Goal: Task Accomplishment & Management: Use online tool/utility

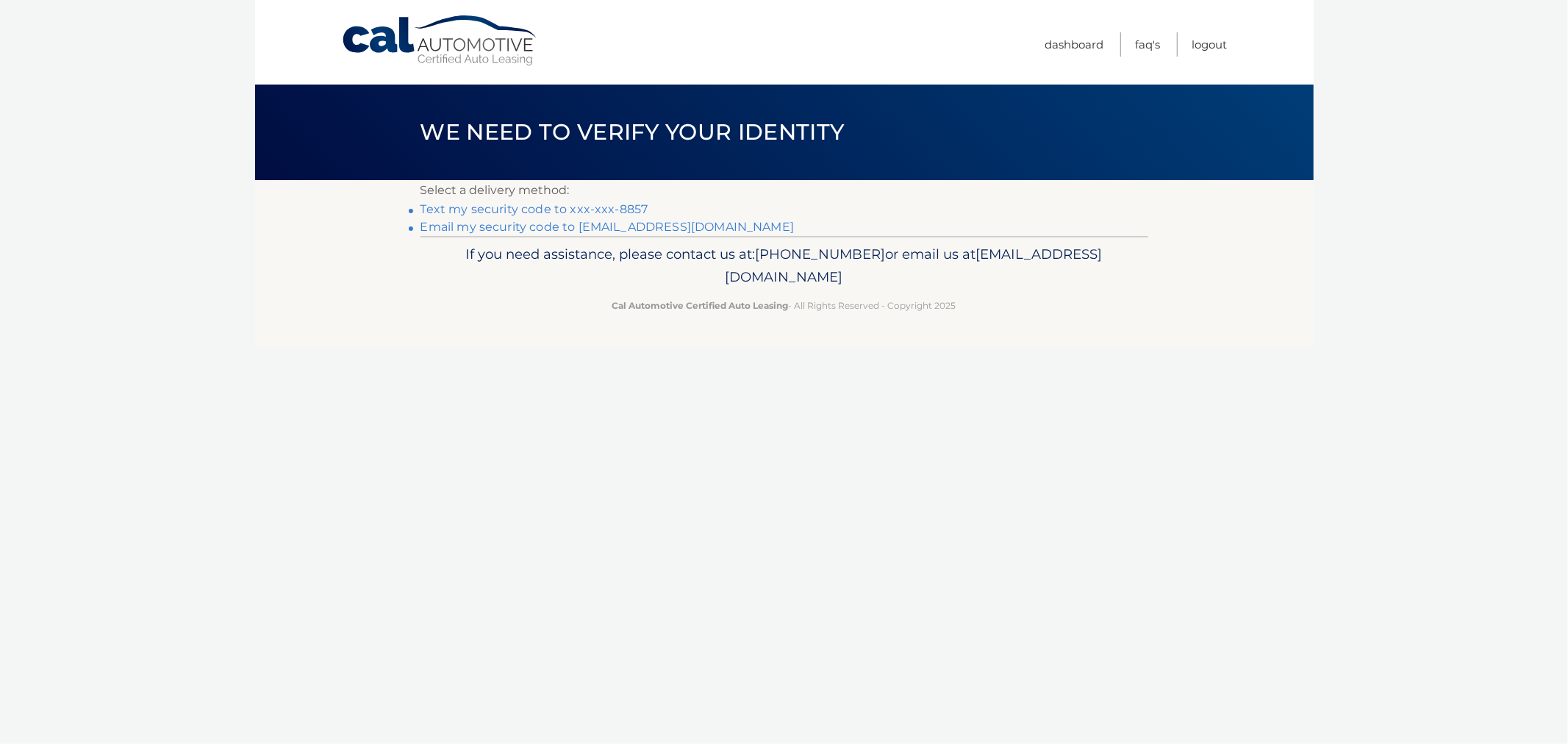
click at [568, 211] on link "Text my security code to xxx-xxx-8857" at bounding box center [534, 209] width 228 height 14
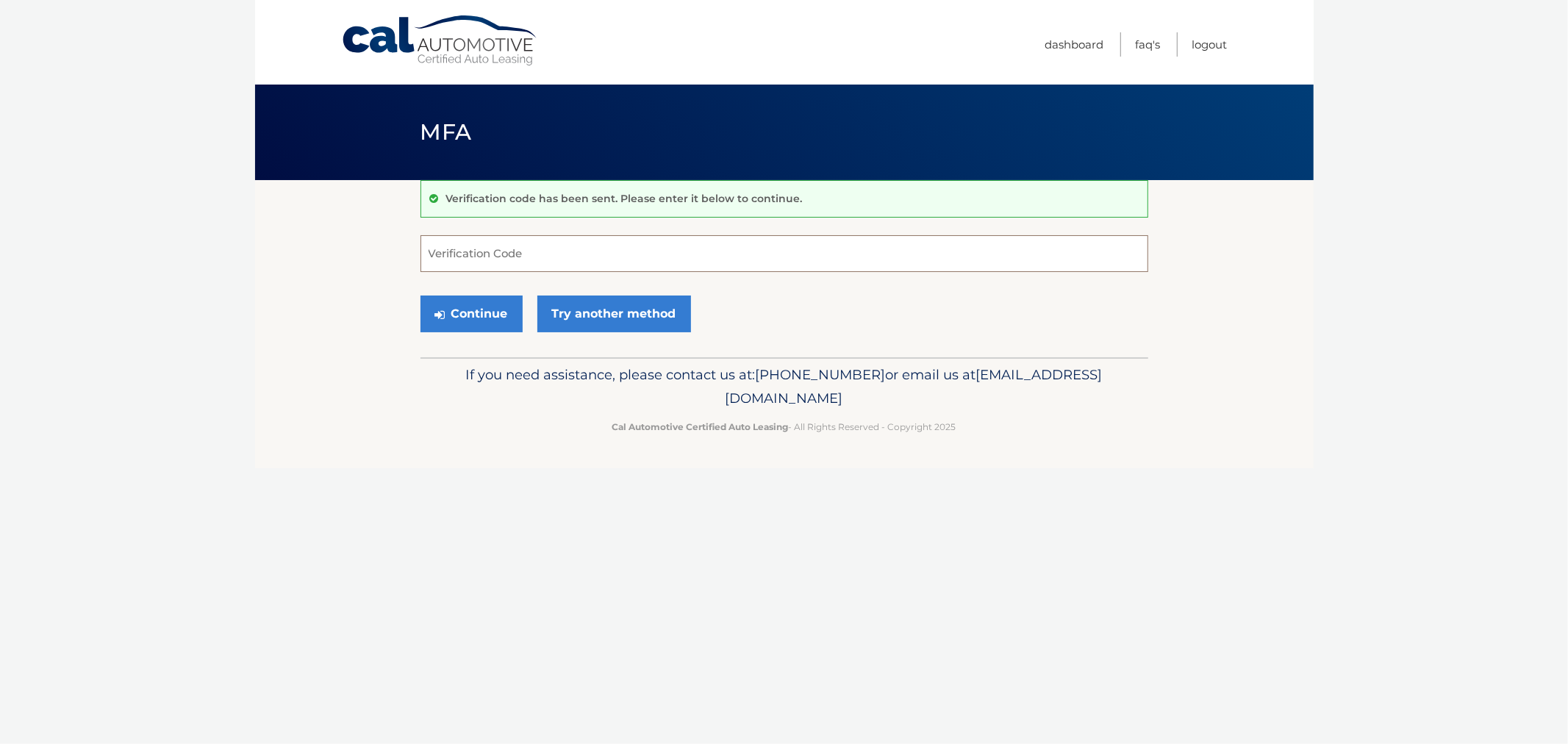
click at [453, 235] on input "Verification Code" at bounding box center [784, 254] width 728 height 37
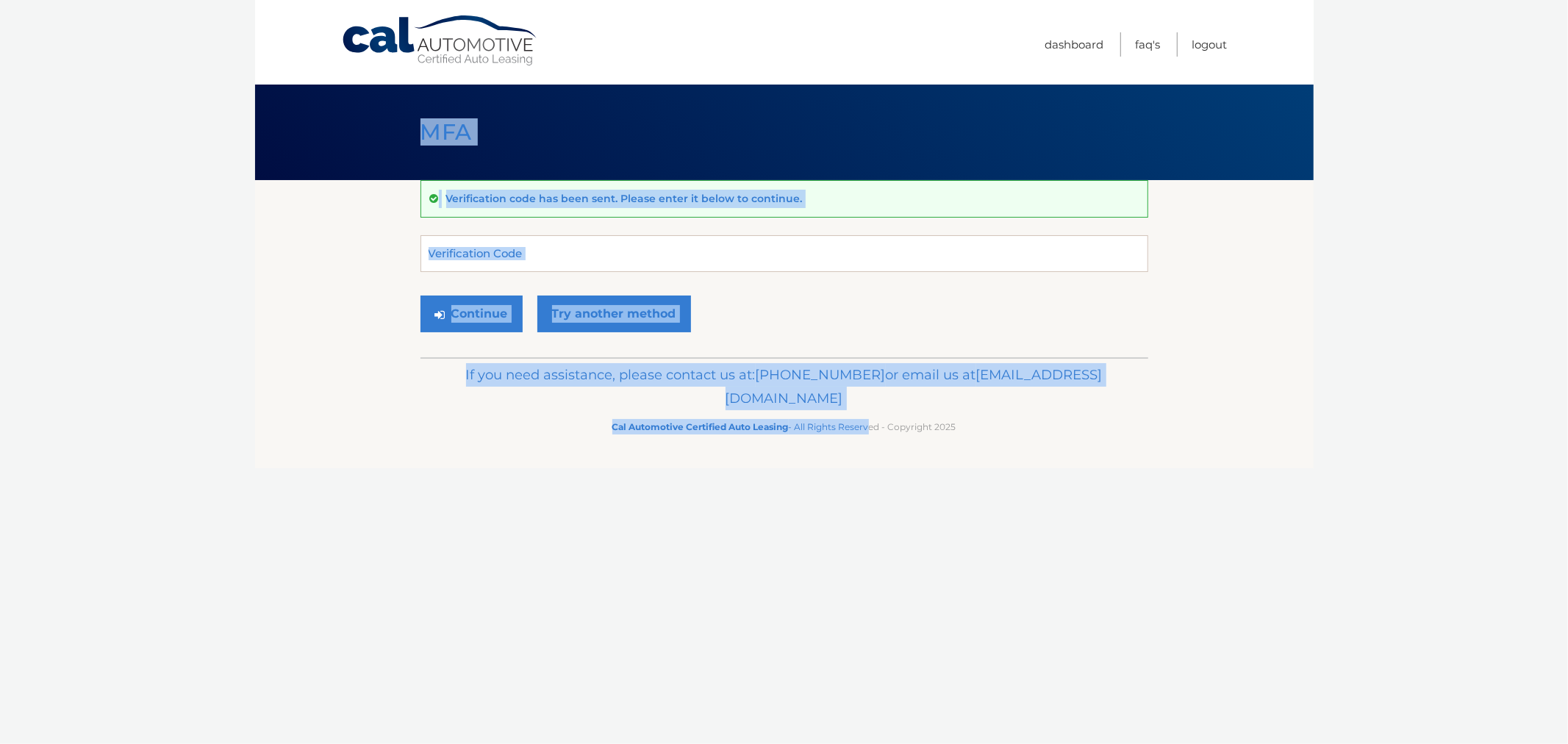
drag, startPoint x: 397, startPoint y: 94, endPoint x: 915, endPoint y: 420, distance: 612.0
click at [872, 431] on div "Cal Automotive Menu Dashboard FAQ's Logout MFA" at bounding box center [784, 372] width 1059 height 744
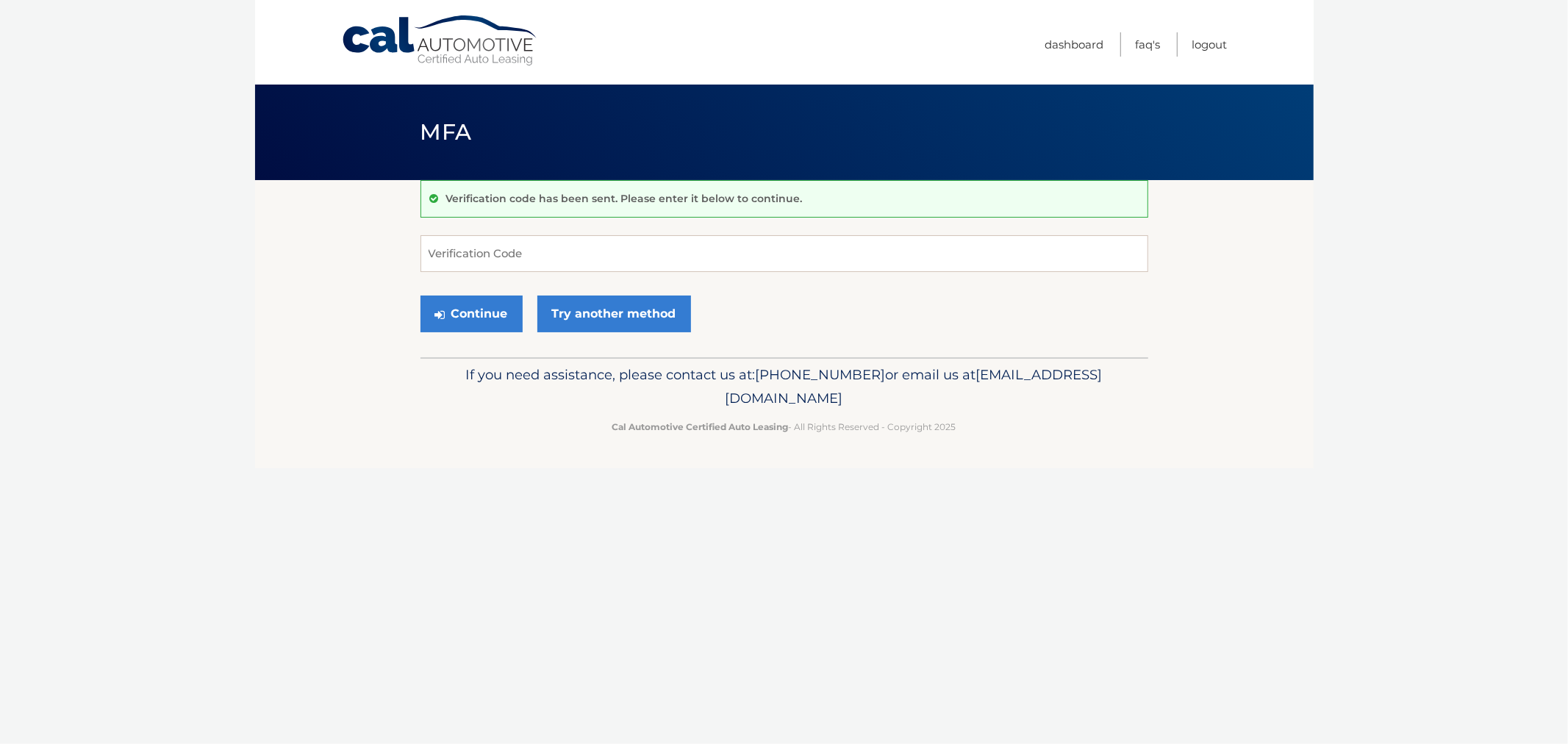
click at [945, 425] on p "Cal Automotive Certified Auto Leasing - All Rights Reserved - Copyright 2025" at bounding box center [784, 427] width 708 height 16
drag, startPoint x: 975, startPoint y: 432, endPoint x: 397, endPoint y: 117, distance: 658.3
click at [397, 117] on div "Cal Automotive Menu Dashboard FAQ's Logout MFA" at bounding box center [784, 372] width 1059 height 744
click at [397, 117] on div "MFA" at bounding box center [784, 131] width 1059 height 95
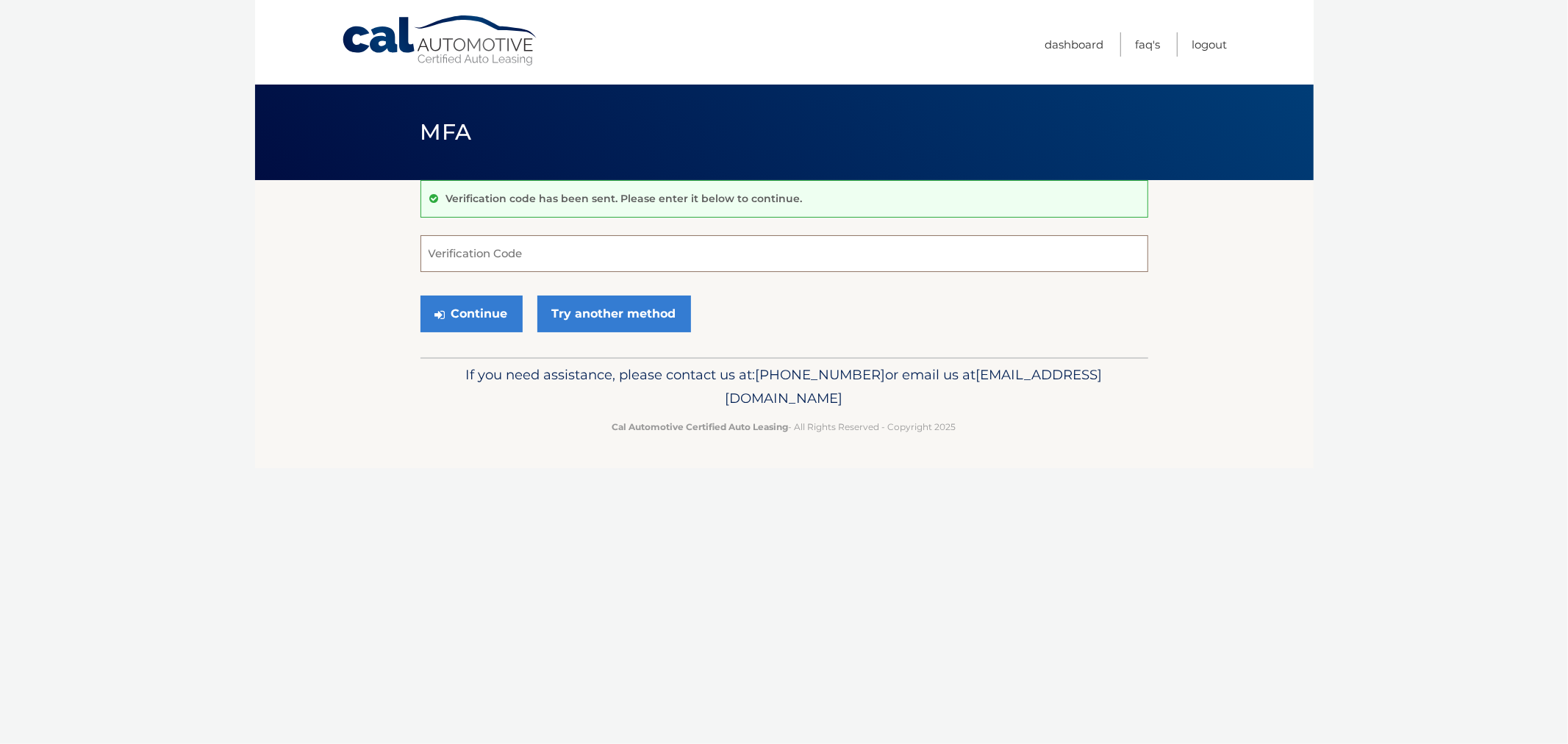
click at [671, 256] on input "Verification Code" at bounding box center [784, 254] width 728 height 37
type input "306787"
click at [420, 295] on button "Continue" at bounding box center [472, 313] width 102 height 37
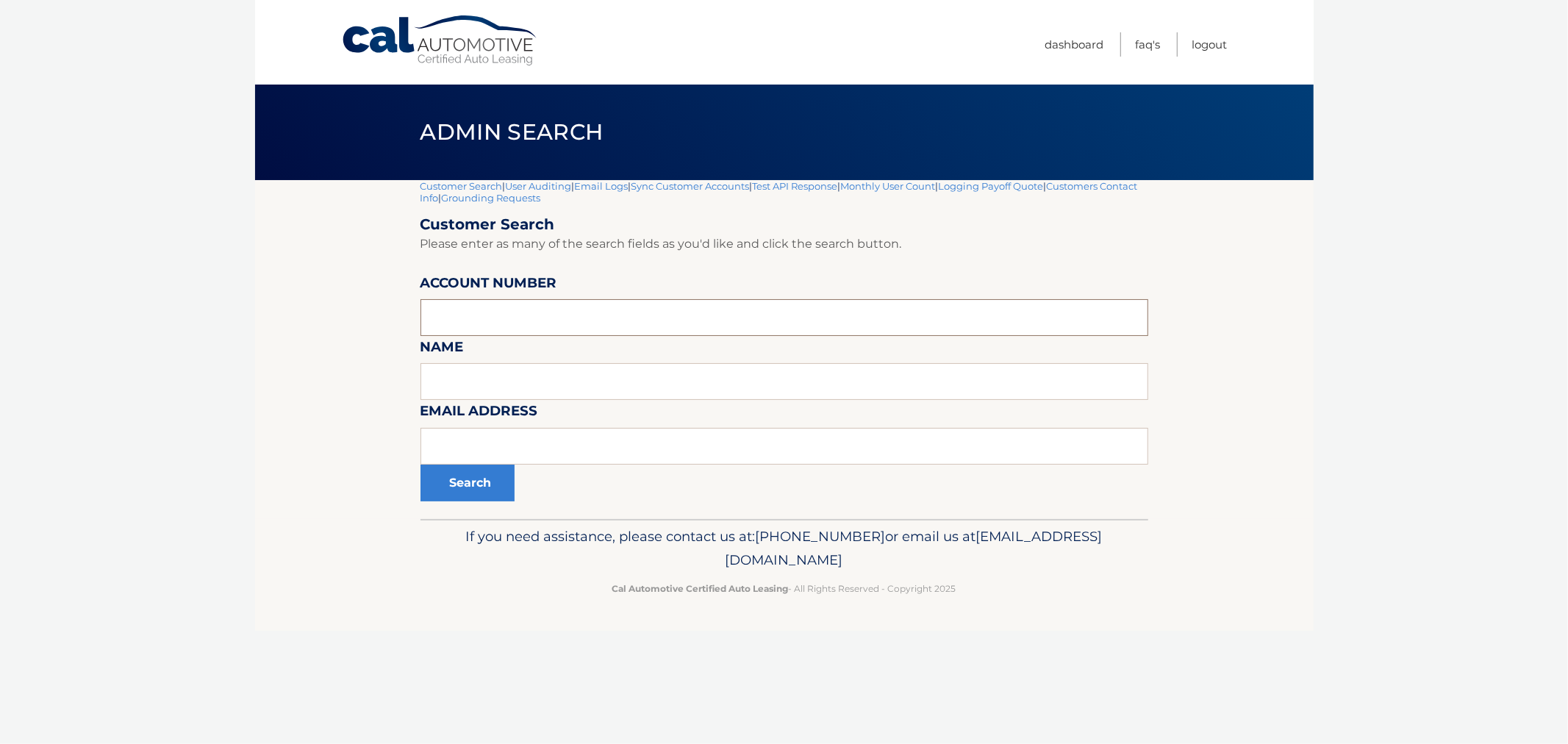
click at [720, 303] on input "text" at bounding box center [784, 317] width 728 height 37
paste input "44455526018"
type input "44455526018"
click at [468, 466] on button "Search" at bounding box center [468, 483] width 94 height 37
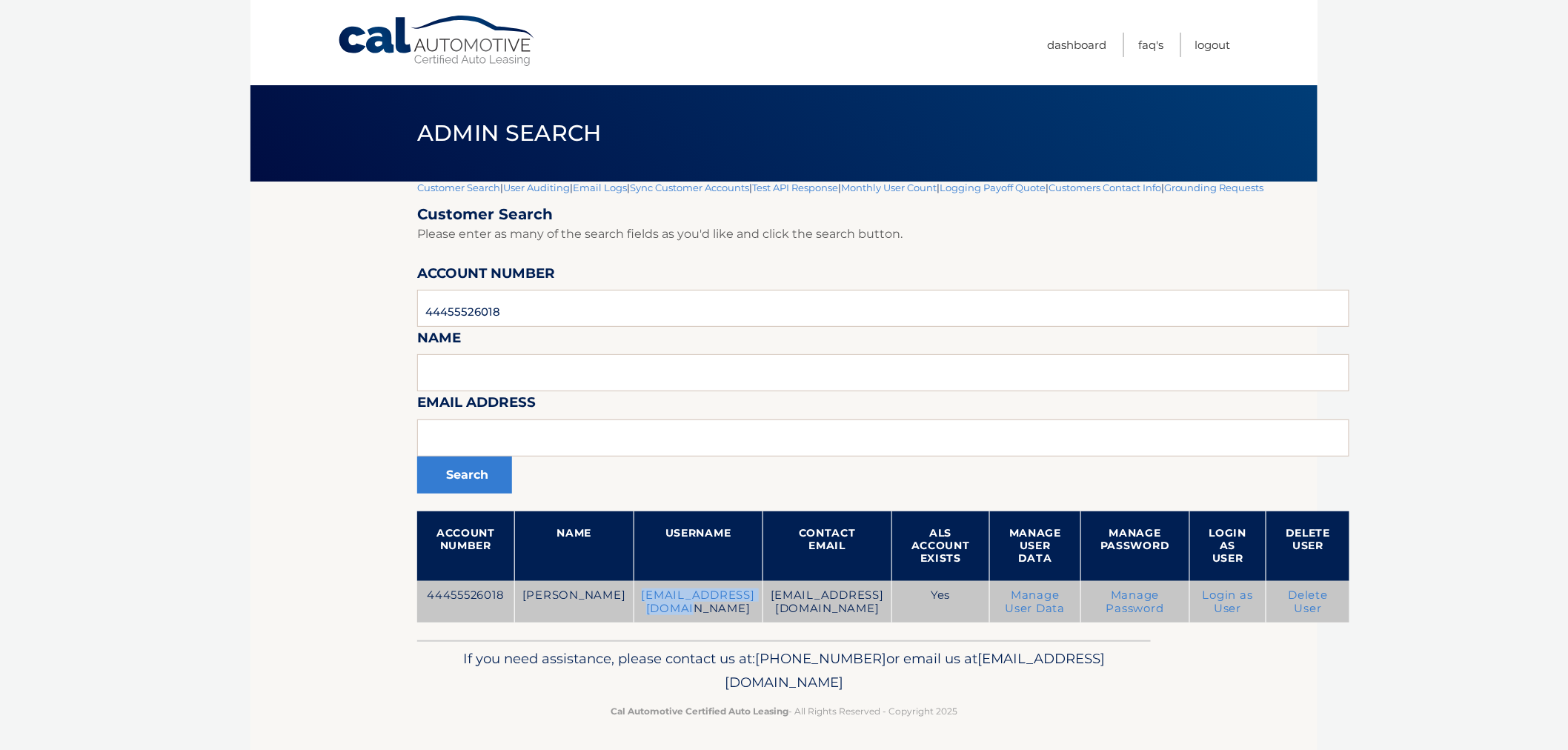
click at [736, 604] on td "losbloontas@gmail.com" at bounding box center [698, 602] width 129 height 42
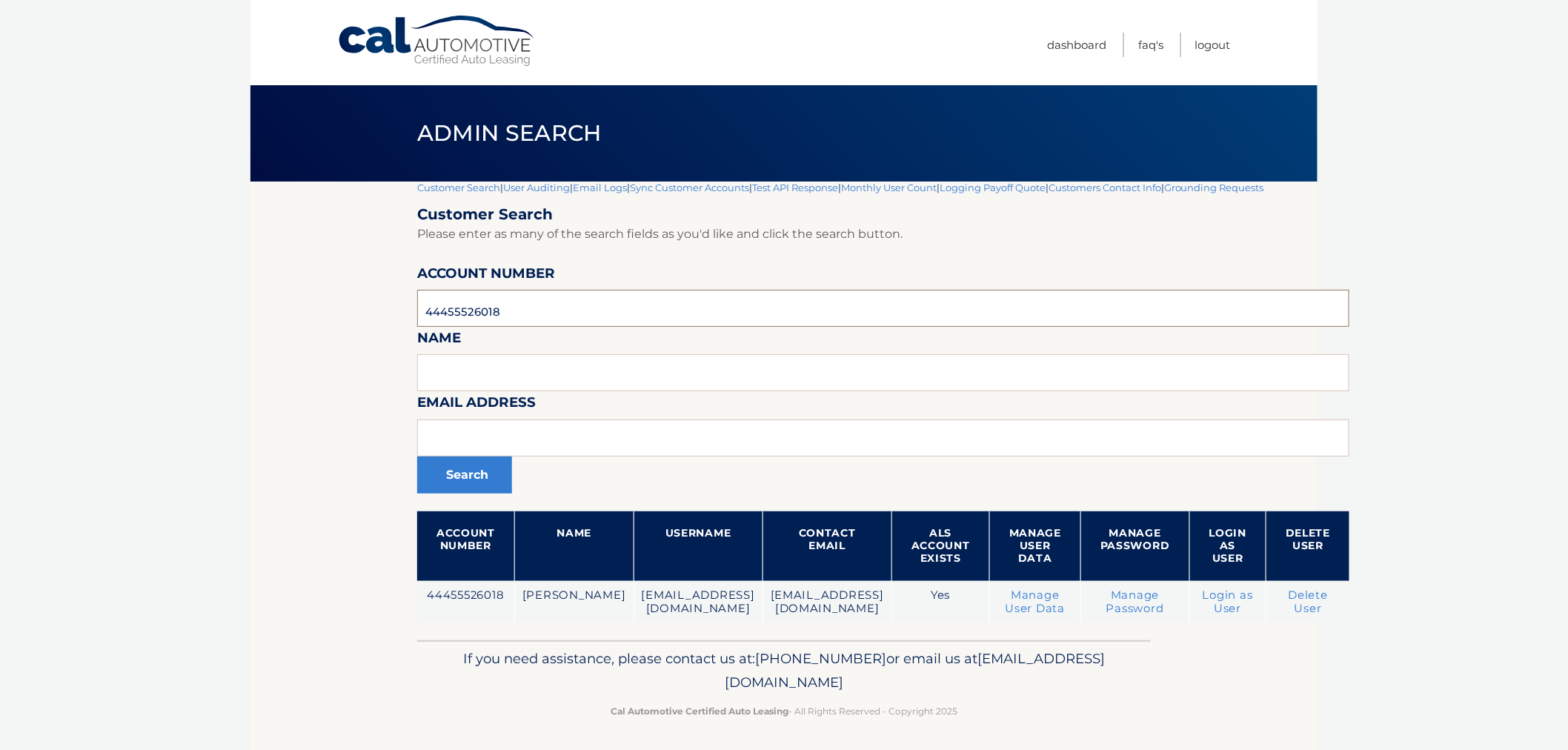
drag, startPoint x: 559, startPoint y: 310, endPoint x: 236, endPoint y: 314, distance: 323.0
click at [163, 306] on body "Cal Automotive Menu Dashboard FAQ's Logout |" at bounding box center [784, 375] width 1568 height 750
paste input "44455524510"
type input "44455524510"
click at [479, 476] on button "Search" at bounding box center [465, 475] width 95 height 37
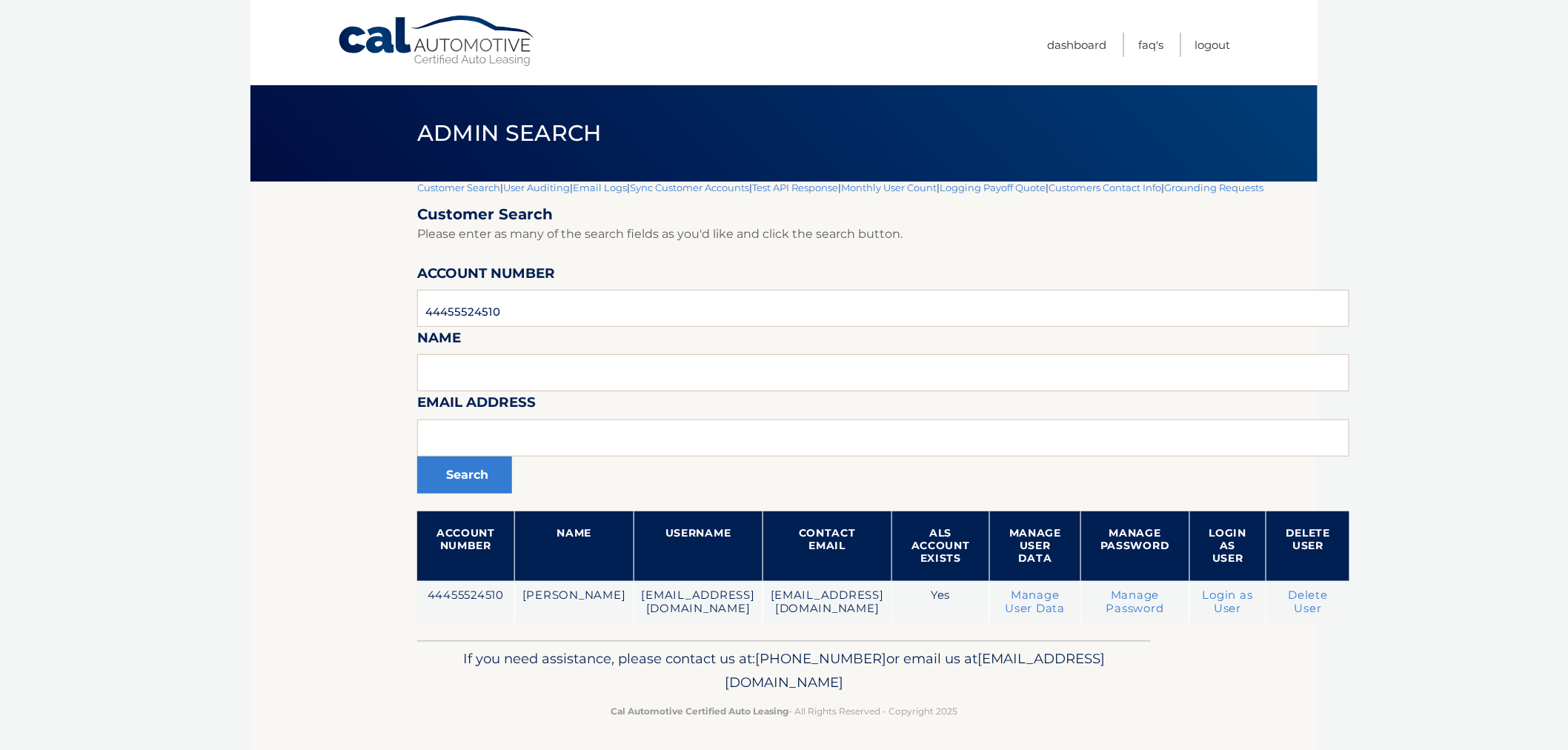
click at [796, 660] on p "If you need assistance, please contact us at: [PHONE_NUMBER] or email us at [EM…" at bounding box center [784, 671] width 714 height 48
drag, startPoint x: 573, startPoint y: 292, endPoint x: 322, endPoint y: 290, distance: 251.0
click at [311, 291] on section "Customer Search | User Auditing | Email Logs | Sync Customer Accounts | Test AP…" at bounding box center [784, 411] width 1067 height 459
paste input "4445552769"
type input "44455527690"
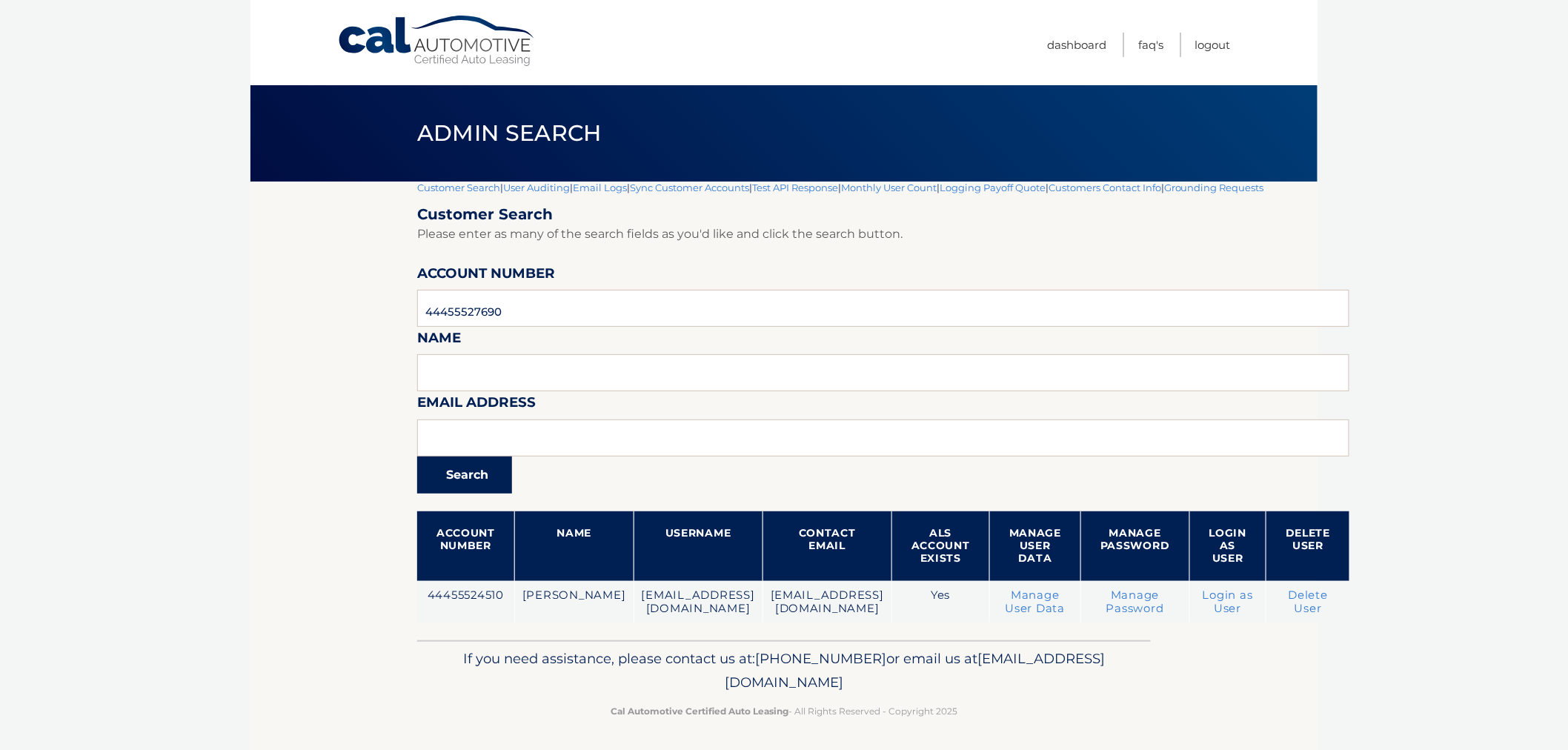
click at [463, 475] on button "Search" at bounding box center [465, 475] width 95 height 37
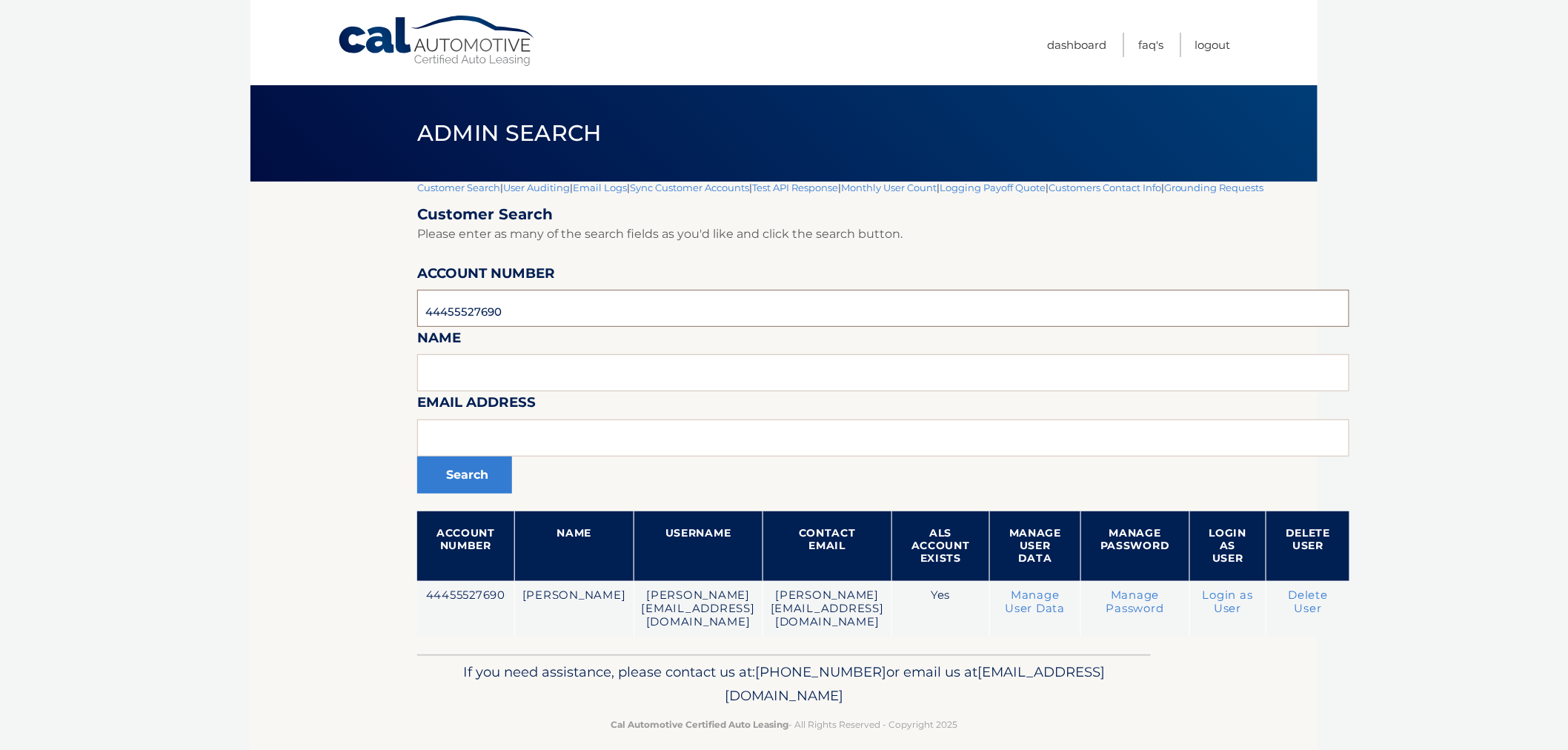
drag, startPoint x: 565, startPoint y: 302, endPoint x: 612, endPoint y: 301, distance: 47.0
click at [163, 278] on body "Cal Automotive Menu Dashboard FAQ's Logout |" at bounding box center [784, 375] width 1568 height 750
paste input "44455525531"
type input "44455525531"
click at [417, 456] on button "Search" at bounding box center [465, 475] width 95 height 37
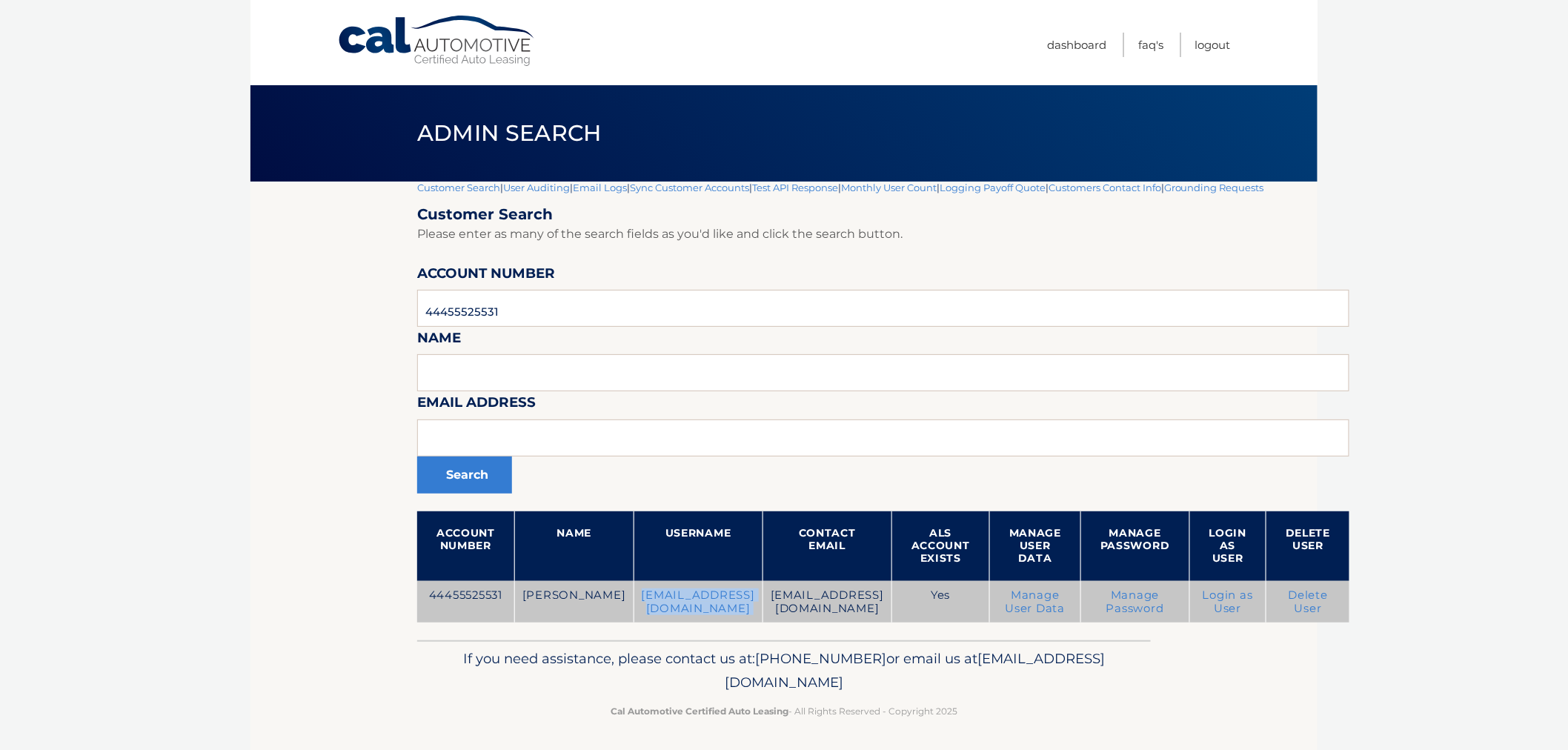
drag, startPoint x: 787, startPoint y: 594, endPoint x: 796, endPoint y: 591, distance: 9.5
click at [796, 591] on tr "44455525531 ABIGAIL PERINCHIEF abbeyperinchief@gmail.com abbeyperinchief@gmail.…" at bounding box center [883, 602] width 932 height 42
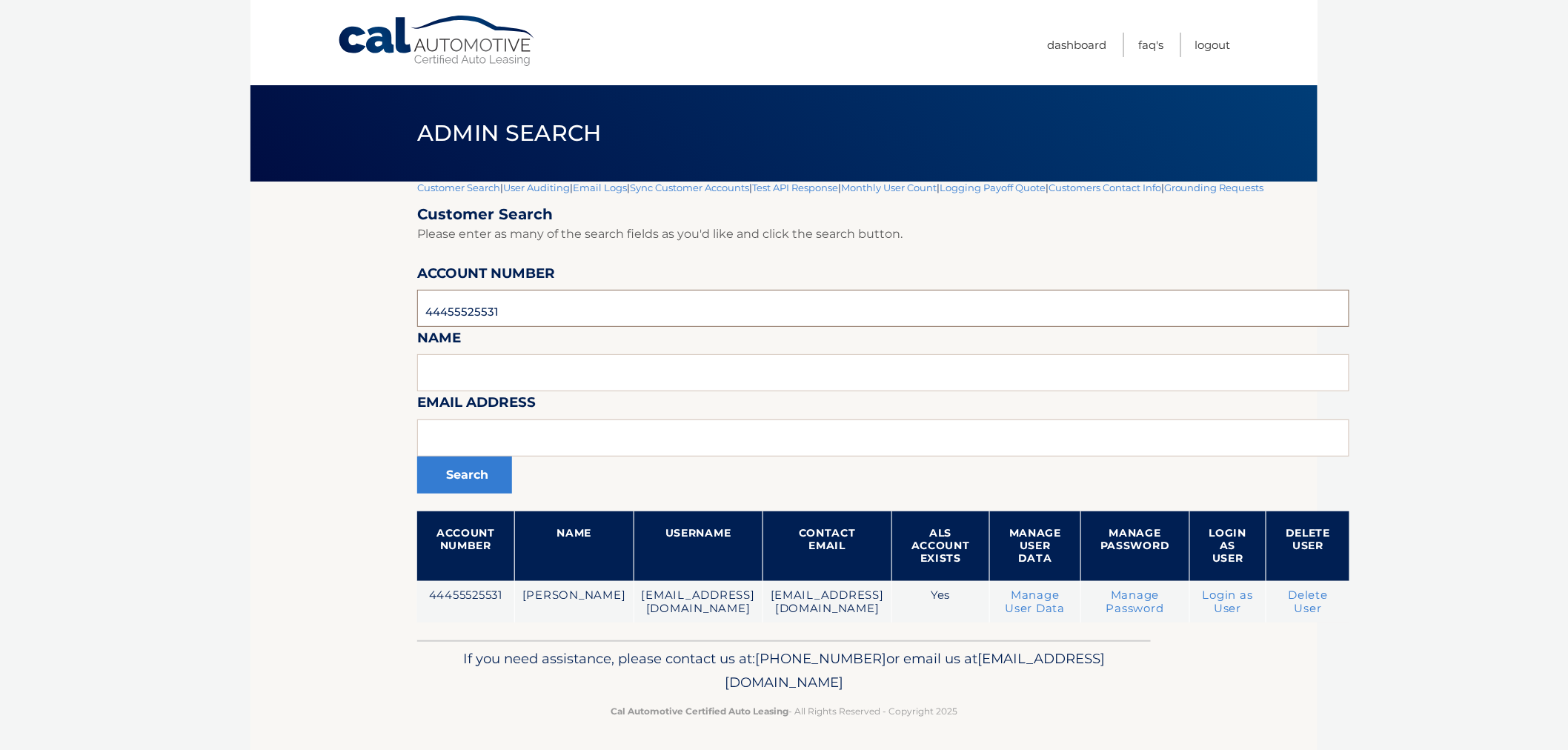
click at [582, 305] on input "44455525531" at bounding box center [883, 308] width 932 height 37
paste input "6123"
type input "44455526123"
click at [477, 467] on button "Search" at bounding box center [465, 475] width 95 height 37
